Goal: Check status: Check status

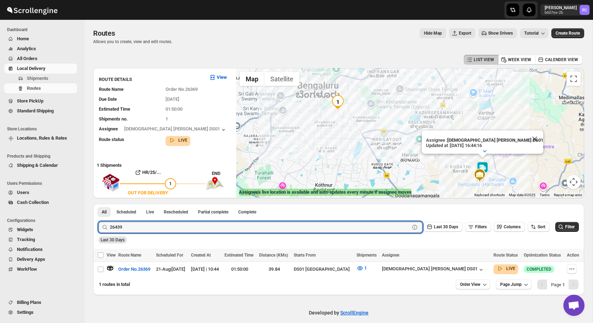
type input "26439"
click at [98, 204] on button "Submit" at bounding box center [108, 207] width 20 height 7
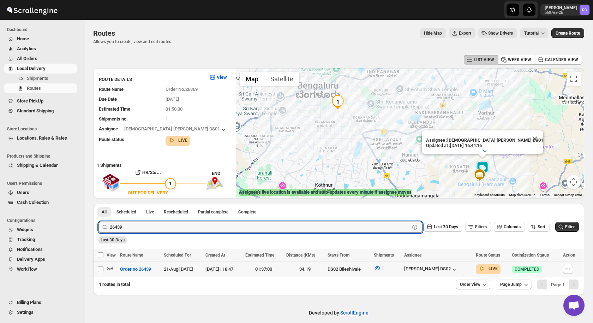
click at [110, 270] on icon "button" at bounding box center [110, 267] width 7 height 7
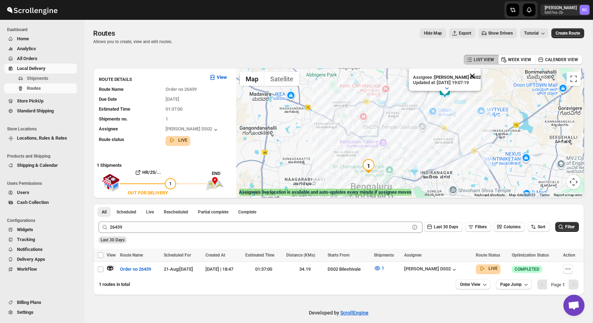
click at [474, 78] on button "Close" at bounding box center [472, 75] width 17 height 17
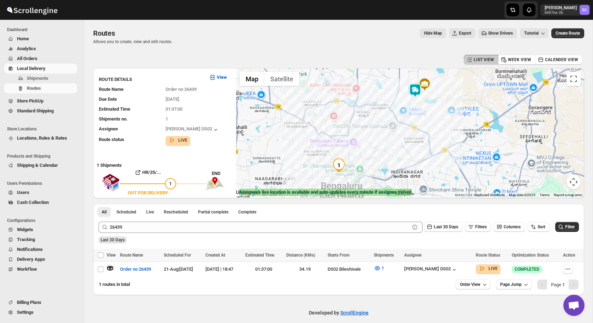
drag, startPoint x: 437, startPoint y: 125, endPoint x: 412, endPoint y: 121, distance: 25.0
click at [412, 121] on div at bounding box center [410, 132] width 348 height 129
click at [414, 91] on img at bounding box center [415, 90] width 14 height 14
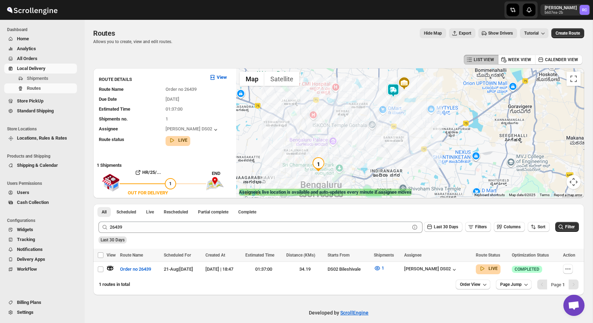
drag, startPoint x: 405, startPoint y: 122, endPoint x: 379, endPoint y: 122, distance: 25.1
click at [379, 122] on div at bounding box center [410, 132] width 348 height 129
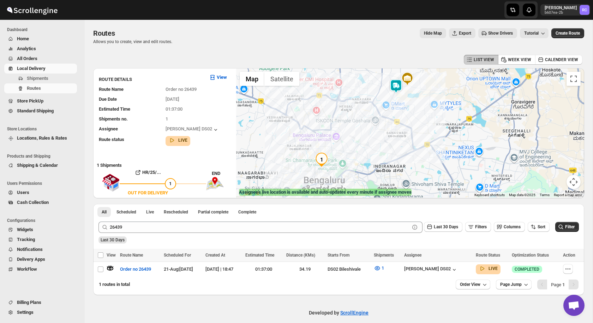
click at [394, 87] on img at bounding box center [396, 86] width 14 height 14
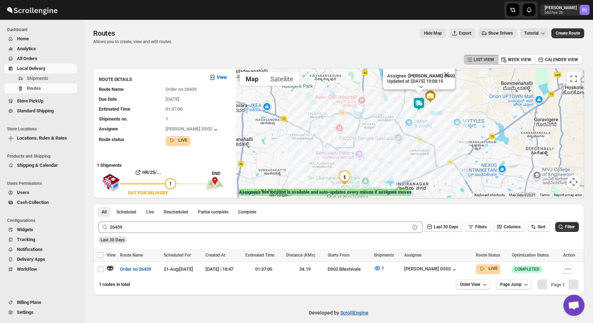
drag, startPoint x: 369, startPoint y: 159, endPoint x: 392, endPoint y: 134, distance: 34.0
click at [392, 134] on div "Assignee : [PERSON_NAME] DS02 Updated at : [DATE] 19:08:15 Duty mode Enabled Ba…" at bounding box center [410, 132] width 348 height 129
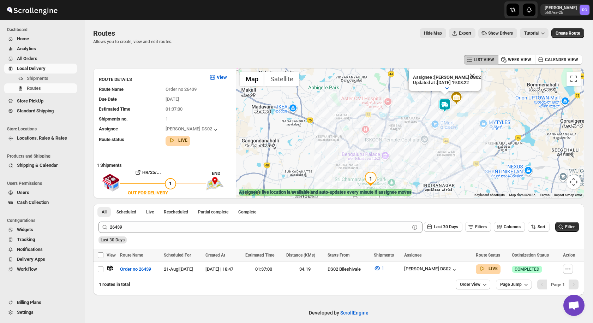
drag, startPoint x: 456, startPoint y: 172, endPoint x: 483, endPoint y: 144, distance: 38.2
click at [483, 145] on div "Assignee : [PERSON_NAME] DS02 Updated at : [DATE] 19:08:22 Duty mode Enabled Ba…" at bounding box center [410, 132] width 348 height 129
